Goal: Task Accomplishment & Management: Use online tool/utility

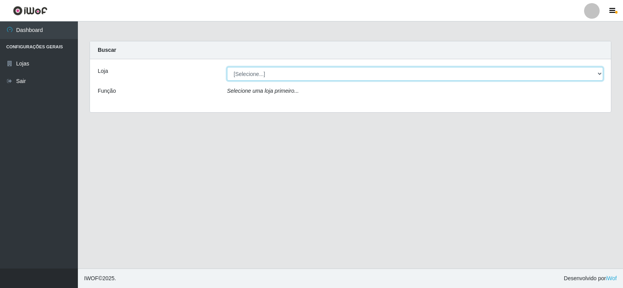
click at [267, 75] on select "[Selecione...] SuperFácil Atacado - [GEOGRAPHIC_DATA]" at bounding box center [415, 74] width 376 height 14
select select "504"
click at [227, 67] on select "[Selecione...] SuperFácil Atacado - [GEOGRAPHIC_DATA]" at bounding box center [415, 74] width 376 height 14
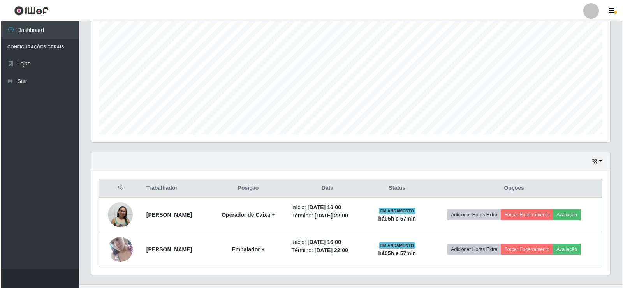
scroll to position [160, 0]
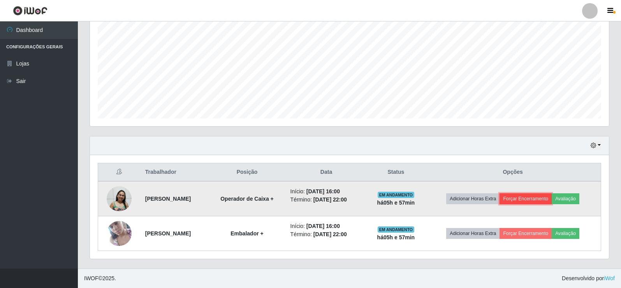
click at [528, 198] on button "Forçar Encerramento" at bounding box center [526, 198] width 52 height 11
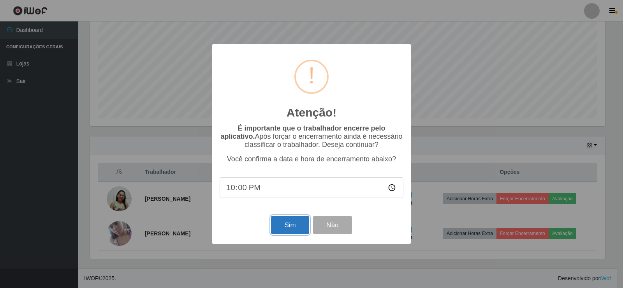
click at [287, 219] on button "Sim" at bounding box center [290, 225] width 38 height 18
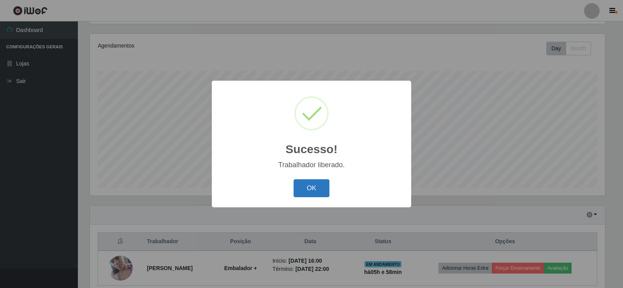
click at [318, 180] on button "OK" at bounding box center [312, 188] width 36 height 18
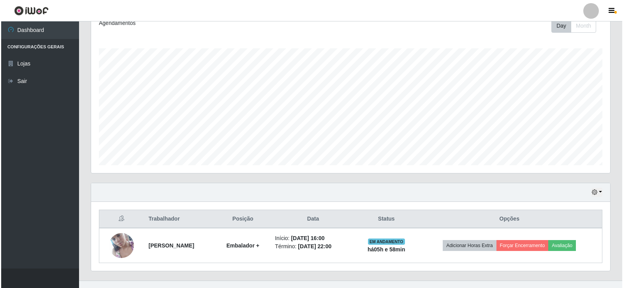
scroll to position [125, 0]
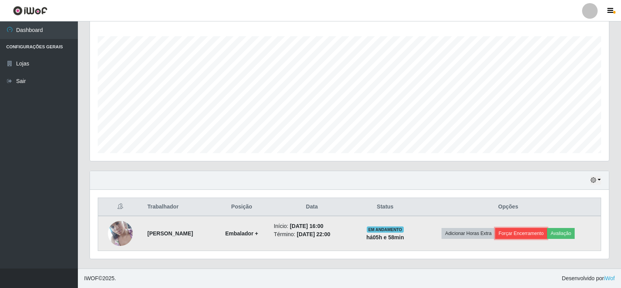
click at [532, 233] on button "Forçar Encerramento" at bounding box center [522, 233] width 52 height 11
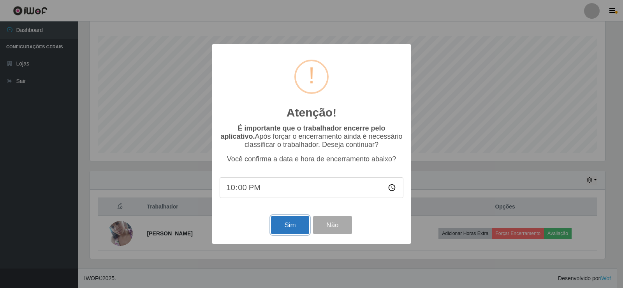
click at [299, 223] on button "Sim" at bounding box center [290, 225] width 38 height 18
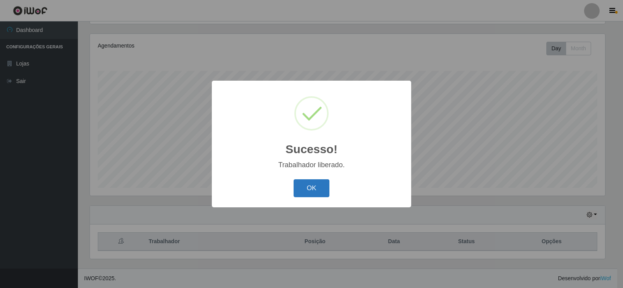
click at [319, 191] on button "OK" at bounding box center [312, 188] width 36 height 18
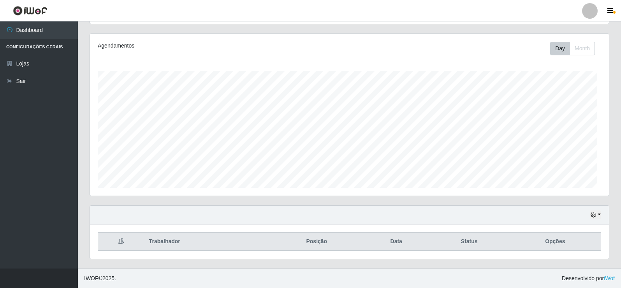
scroll to position [162, 519]
